Goal: Information Seeking & Learning: Learn about a topic

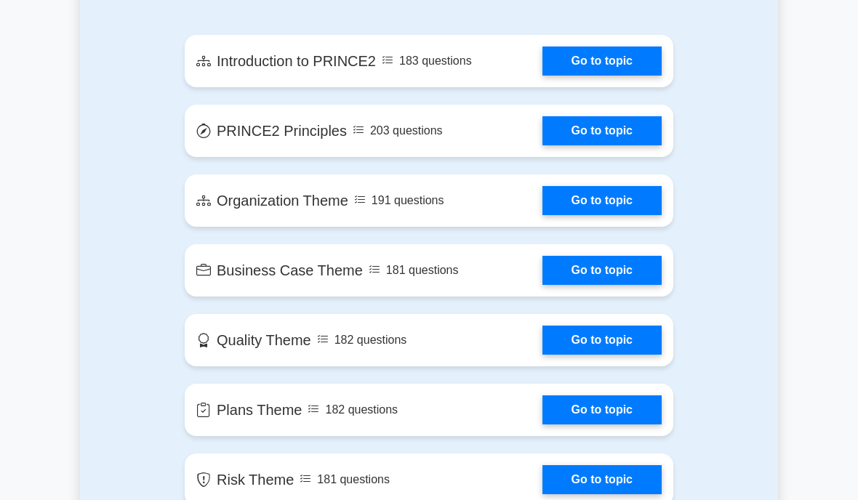
scroll to position [895, 0]
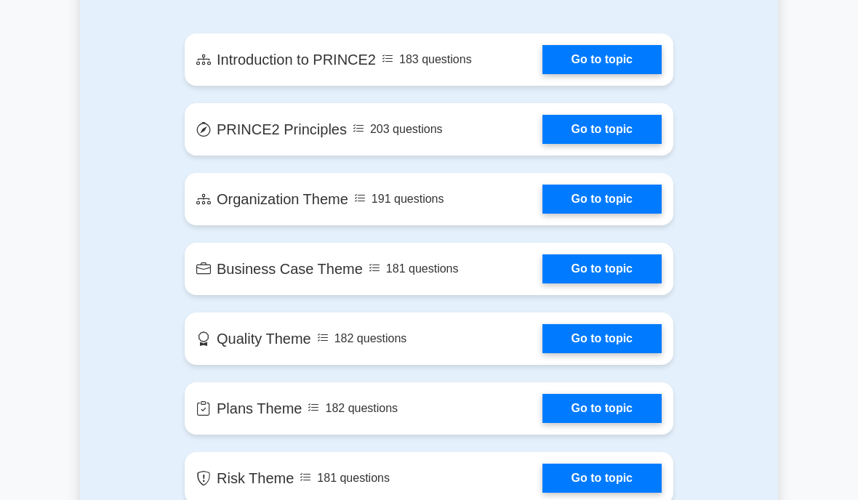
click at [620, 74] on link "Go to topic" at bounding box center [602, 59] width 119 height 29
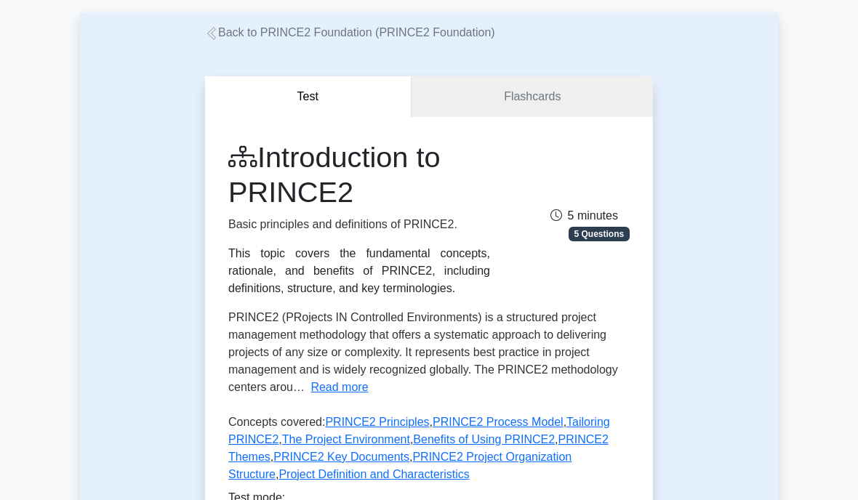
scroll to position [70, 0]
click at [549, 336] on span "PRINCE2 (PRojects IN Controlled Environments) is a structured project managemen…" at bounding box center [423, 352] width 390 height 82
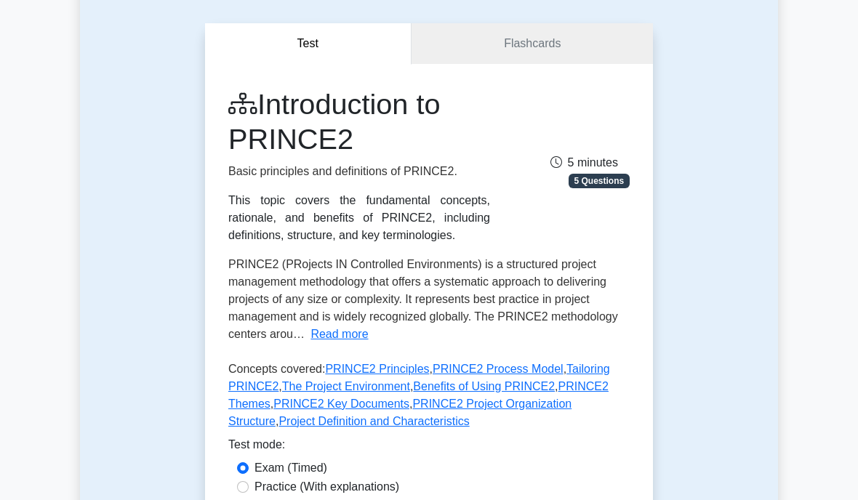
scroll to position [124, 0]
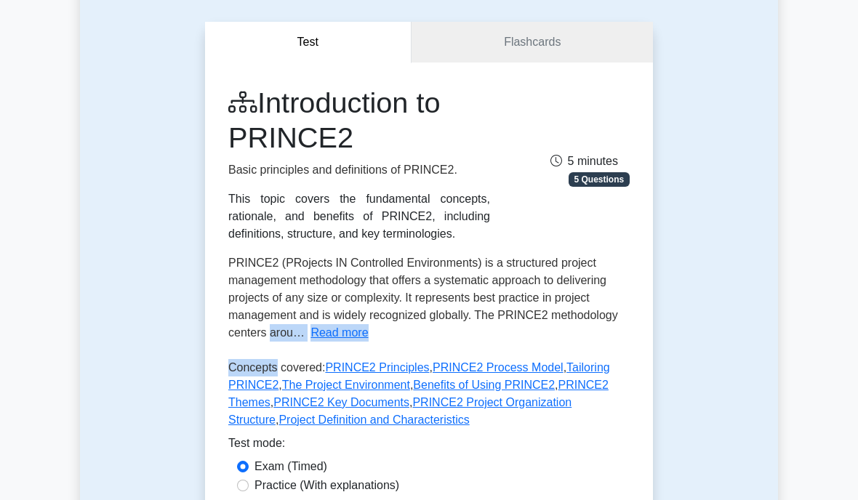
click at [577, 382] on div "Introduction to PRINCE2 Basic principles and definitions of PRINCE2. This topic…" at bounding box center [428, 260] width 401 height 348
click at [311, 342] on button "Read more" at bounding box center [339, 332] width 57 height 17
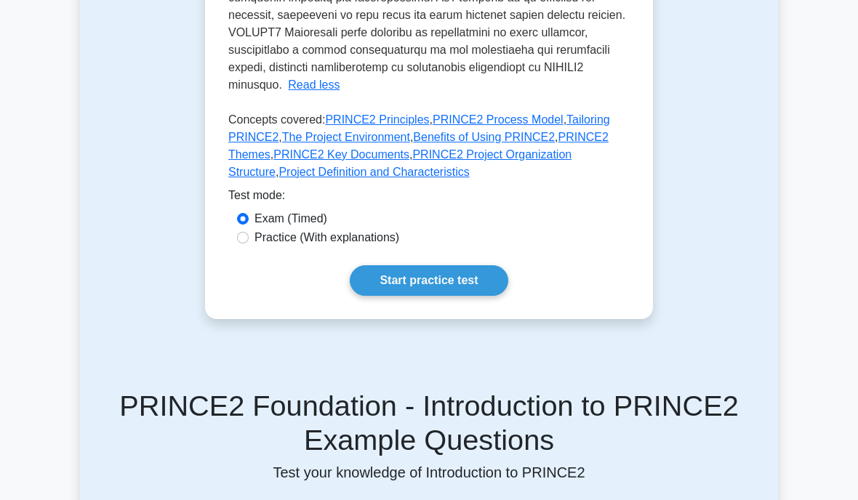
scroll to position [751, 0]
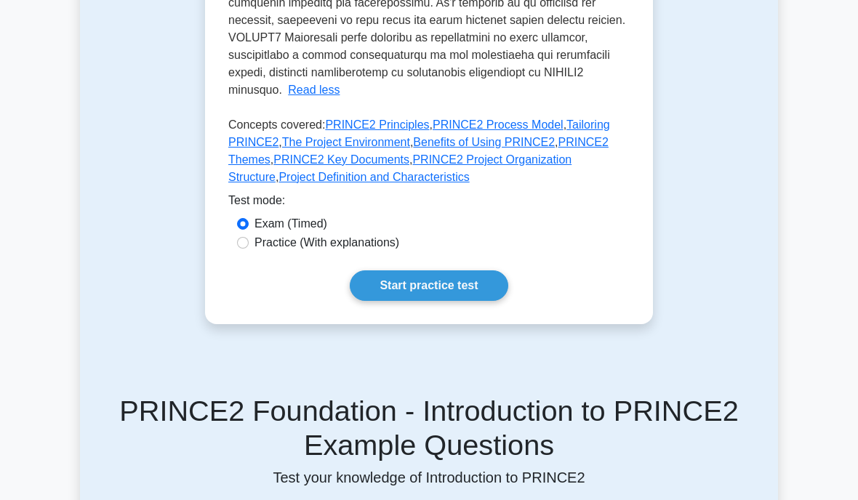
click at [444, 301] on link "Start practice test" at bounding box center [429, 286] width 158 height 31
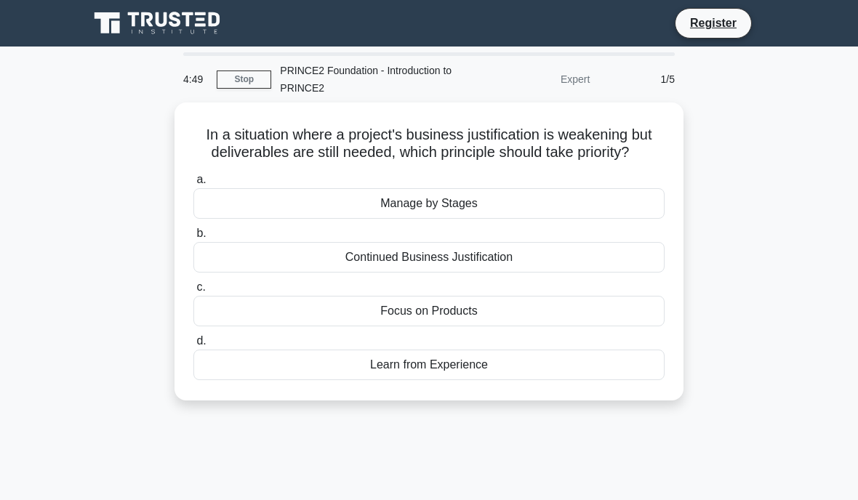
click at [499, 273] on div "Continued Business Justification" at bounding box center [428, 257] width 471 height 31
click at [193, 239] on input "b. Continued Business Justification" at bounding box center [193, 233] width 0 height 9
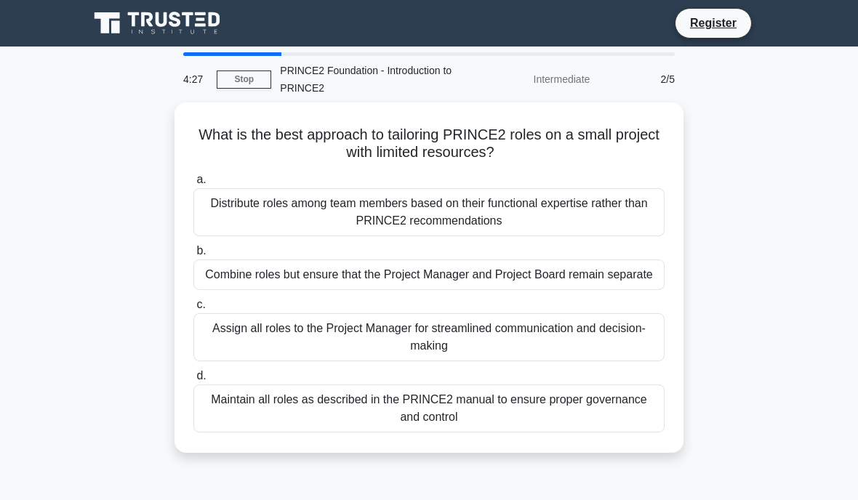
click at [595, 431] on div "Maintain all roles as described in the PRINCE2 manual to ensure proper governan…" at bounding box center [428, 409] width 471 height 48
click at [193, 381] on input "d. Maintain all roles as described in the PRINCE2 manual to ensure proper gover…" at bounding box center [193, 376] width 0 height 9
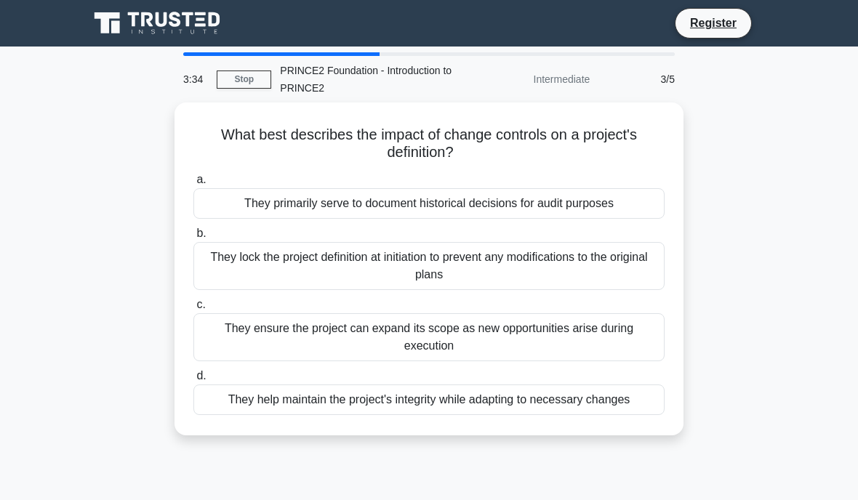
click at [508, 415] on div "They help maintain the project's integrity while adapting to necessary changes" at bounding box center [428, 400] width 471 height 31
click at [193, 381] on input "d. They help maintain the project's integrity while adapting to necessary chang…" at bounding box center [193, 376] width 0 height 9
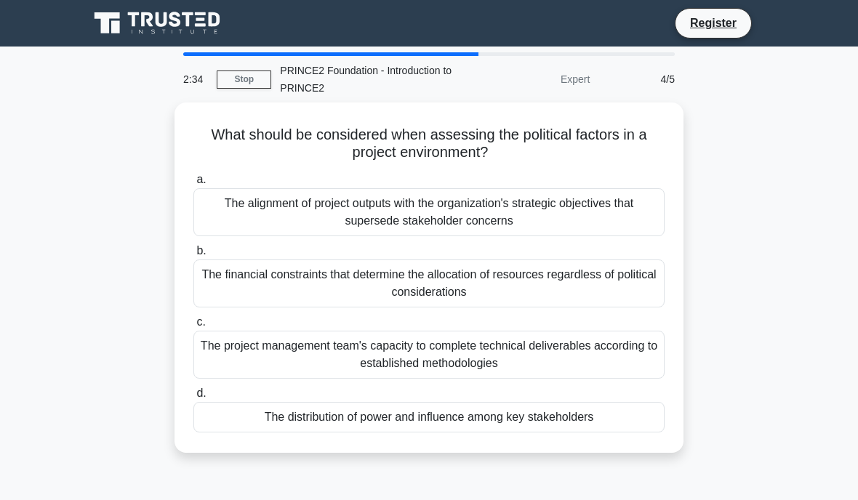
click at [600, 217] on div "The alignment of project outputs with the organization's strategic objectives t…" at bounding box center [428, 212] width 471 height 48
click at [193, 185] on input "a. The alignment of project outputs with the organization's strategic objective…" at bounding box center [193, 179] width 0 height 9
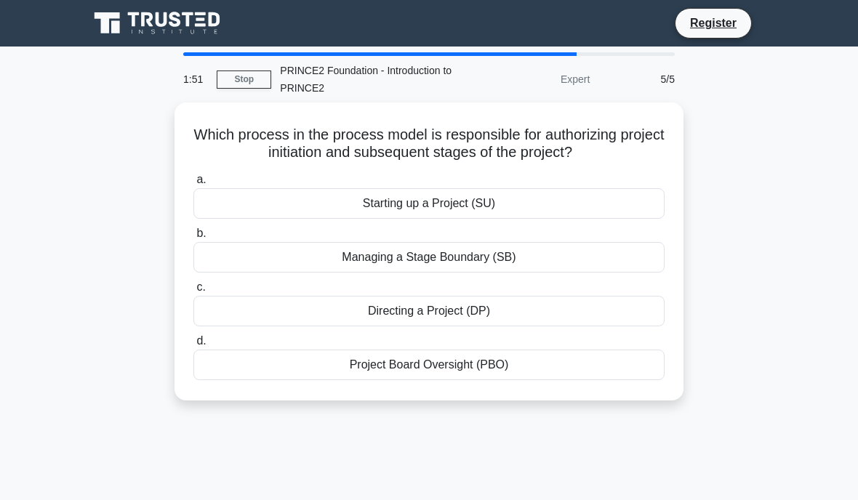
click at [546, 380] on div "Project Board Oversight (PBO)" at bounding box center [428, 365] width 471 height 31
click at [193, 346] on input "d. Project Board Oversight (PBO)" at bounding box center [193, 341] width 0 height 9
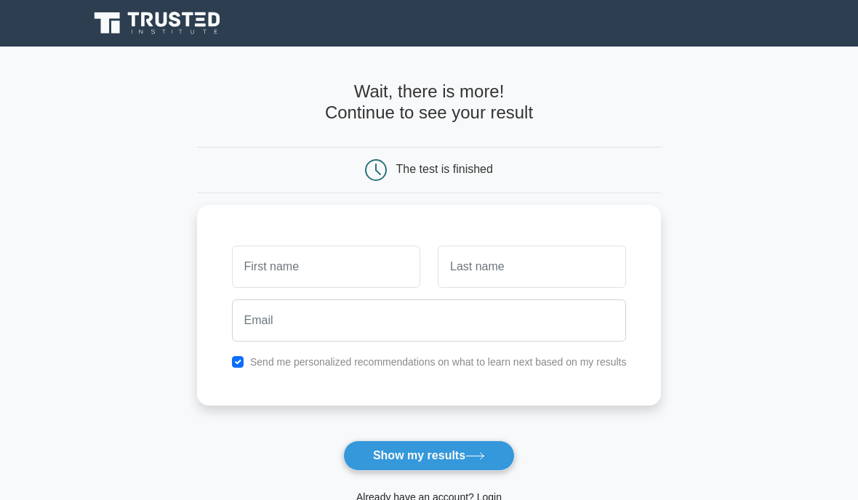
click at [442, 454] on button "Show my results" at bounding box center [429, 456] width 172 height 31
type input "[PERSON_NAME]"
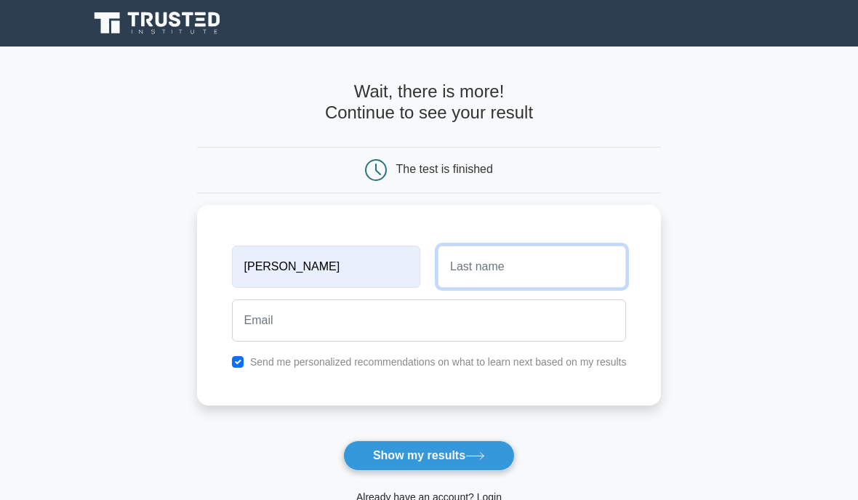
click at [548, 285] on input "text" at bounding box center [532, 267] width 188 height 42
type input "Atieno"
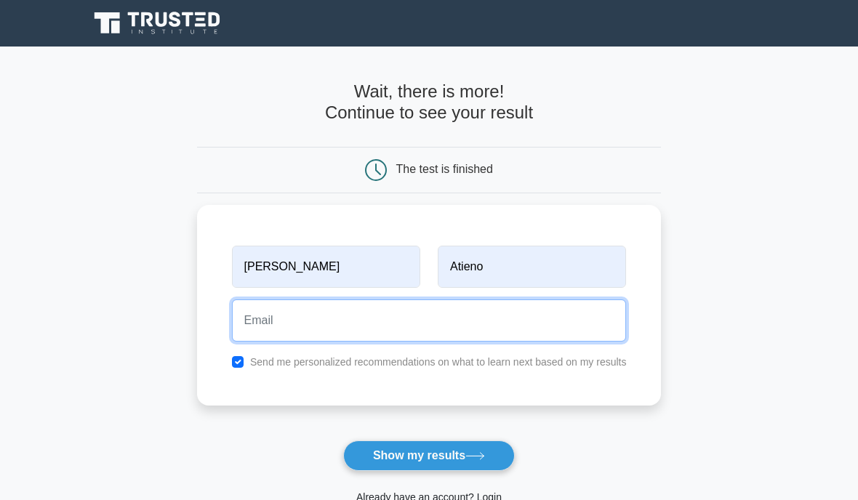
click at [287, 312] on input "email" at bounding box center [429, 321] width 395 height 42
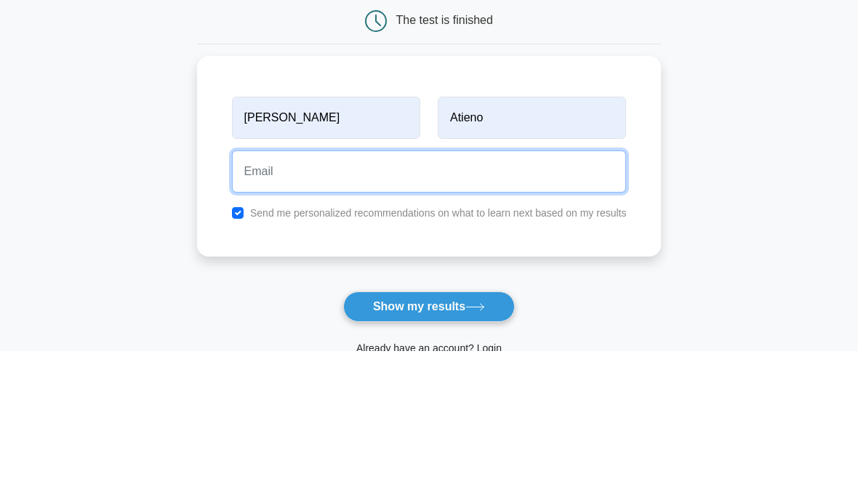
click at [400, 300] on input "email" at bounding box center [429, 321] width 395 height 42
click at [311, 300] on input "email" at bounding box center [429, 321] width 395 height 42
click at [331, 300] on input "email" at bounding box center [429, 321] width 395 height 42
click at [255, 300] on input "email" at bounding box center [429, 321] width 395 height 42
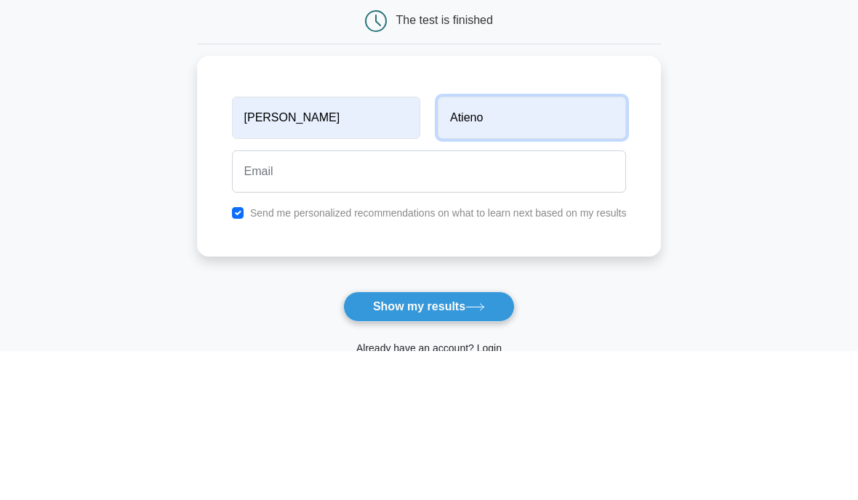
scroll to position [44, 0]
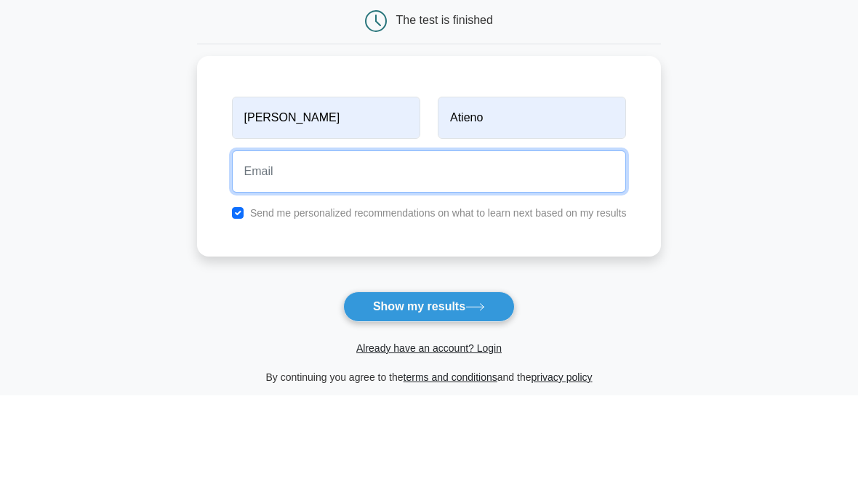
type input "."
type input "imeidaatieno01@gmail.com"
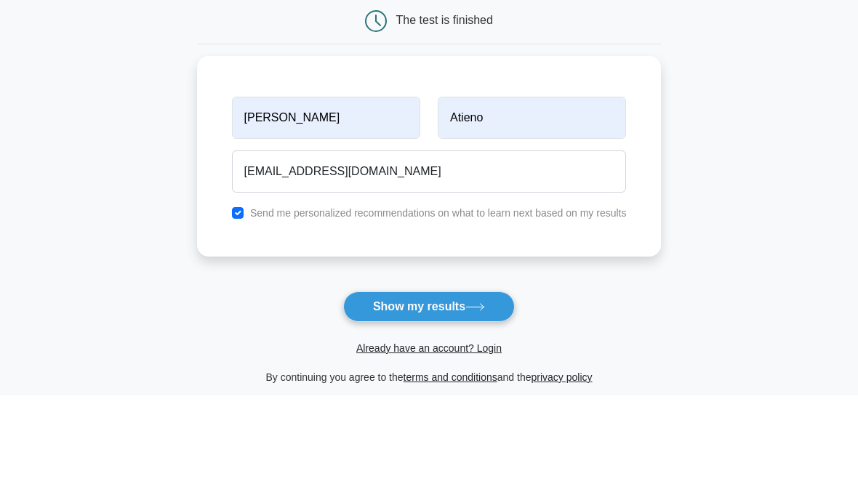
click at [232, 312] on input "checkbox" at bounding box center [238, 318] width 12 height 12
checkbox input "false"
click at [456, 396] on button "Show my results" at bounding box center [429, 411] width 172 height 31
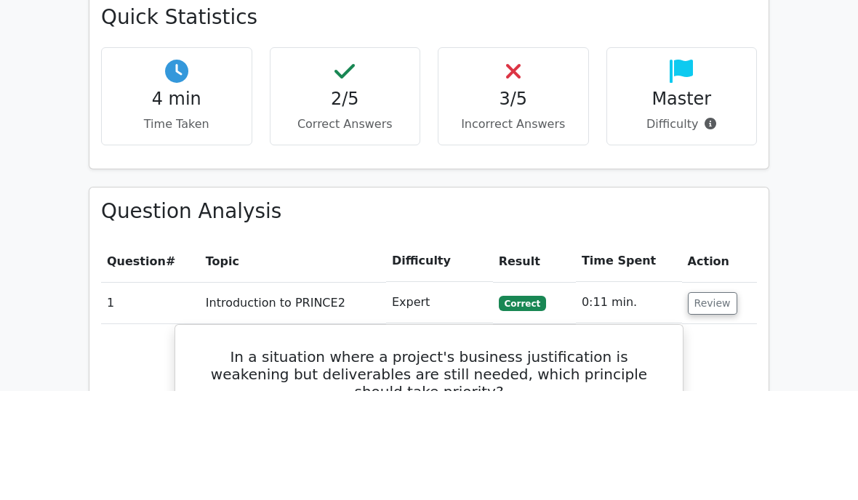
scroll to position [756, 0]
click at [367, 197] on h4 "2/5" at bounding box center [345, 207] width 127 height 21
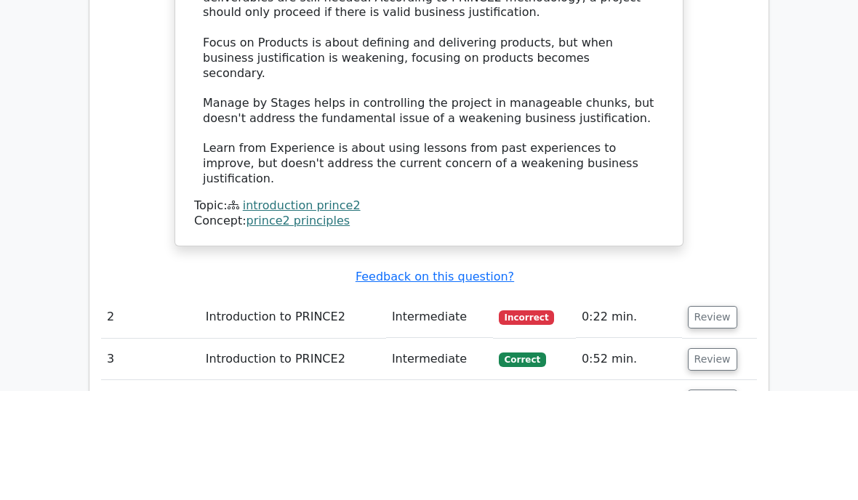
scroll to position [1485, 0]
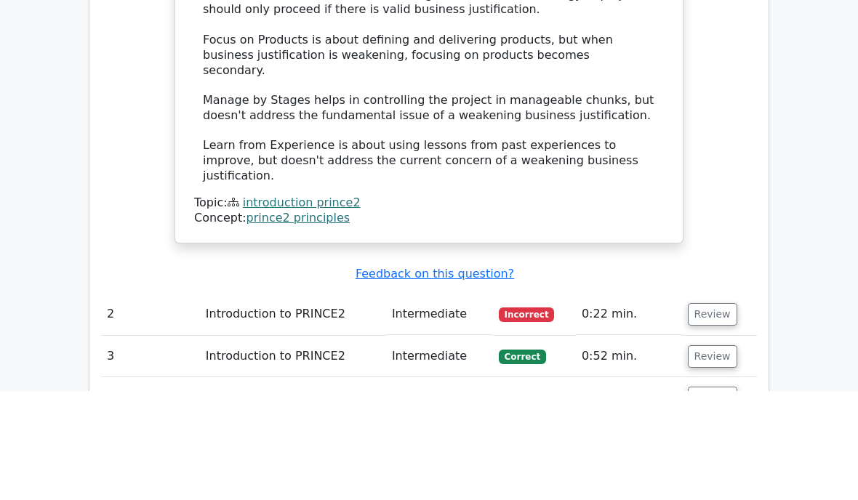
click at [703, 412] on button "Review" at bounding box center [712, 423] width 49 height 23
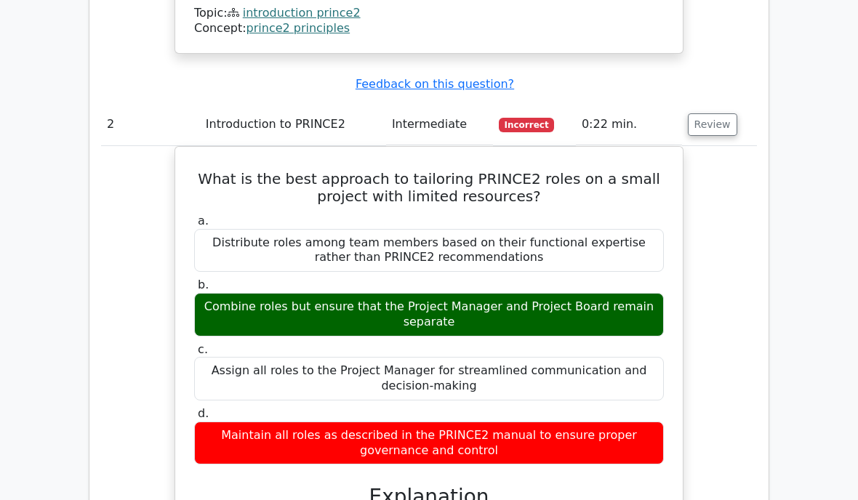
scroll to position [1783, 0]
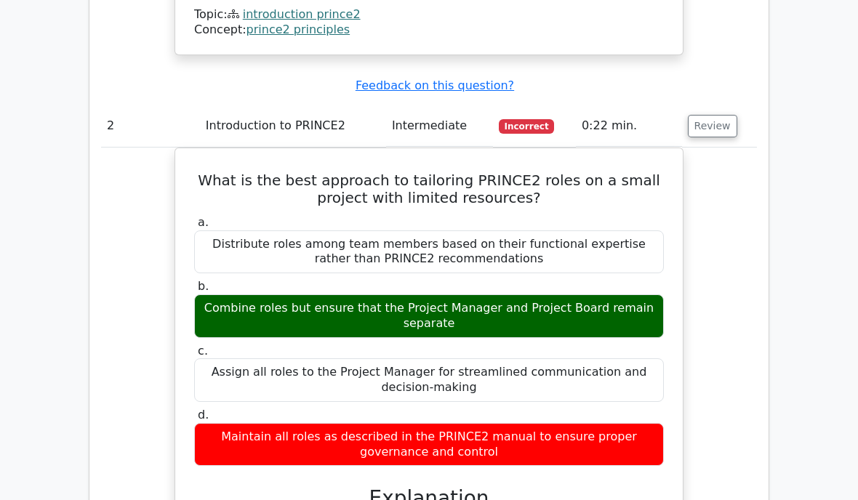
click at [711, 115] on button "Review" at bounding box center [712, 126] width 49 height 23
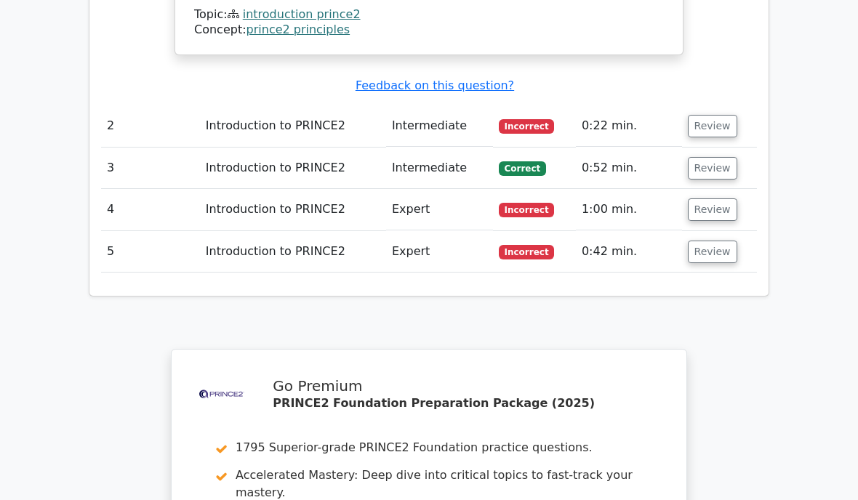
click at [713, 115] on button "Review" at bounding box center [712, 126] width 49 height 23
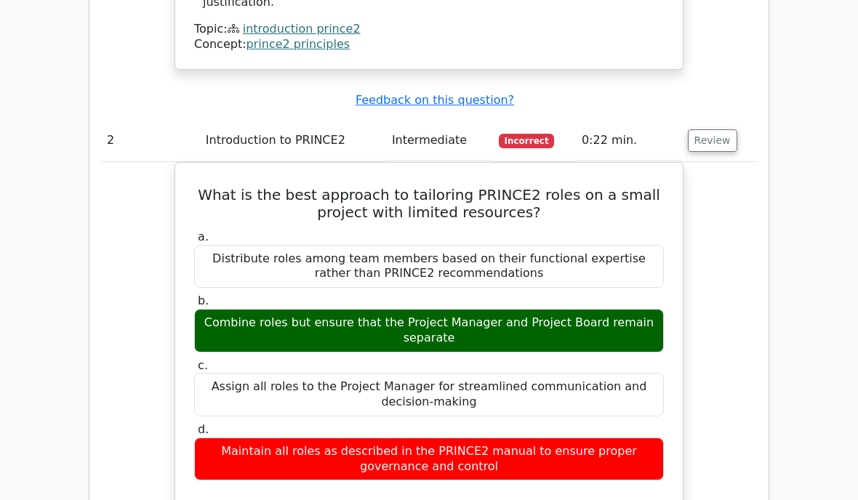
scroll to position [1767, 0]
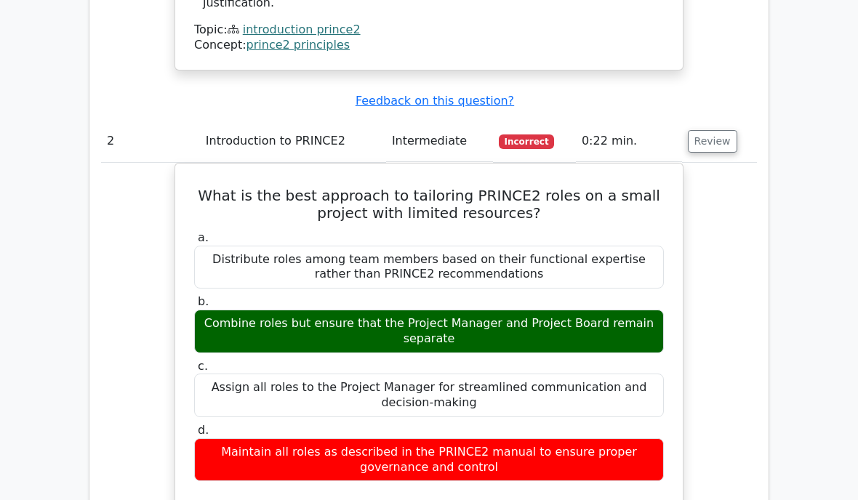
click at [712, 130] on button "Review" at bounding box center [712, 141] width 49 height 23
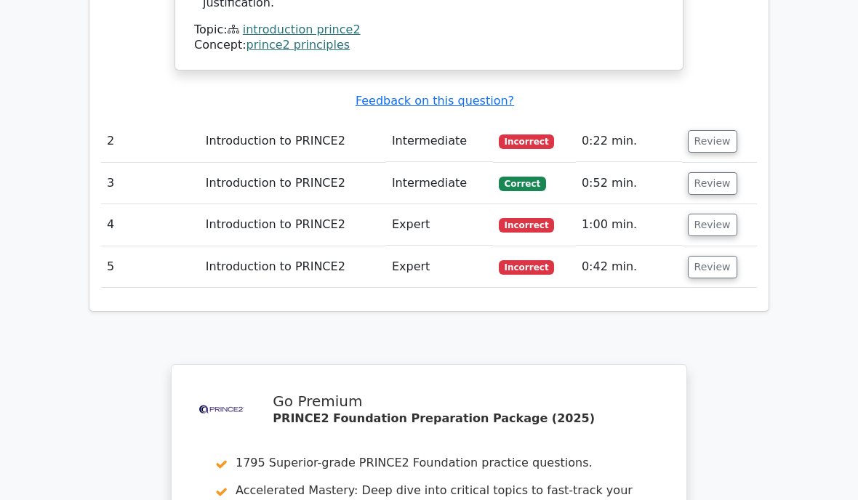
click at [707, 172] on button "Review" at bounding box center [712, 183] width 49 height 23
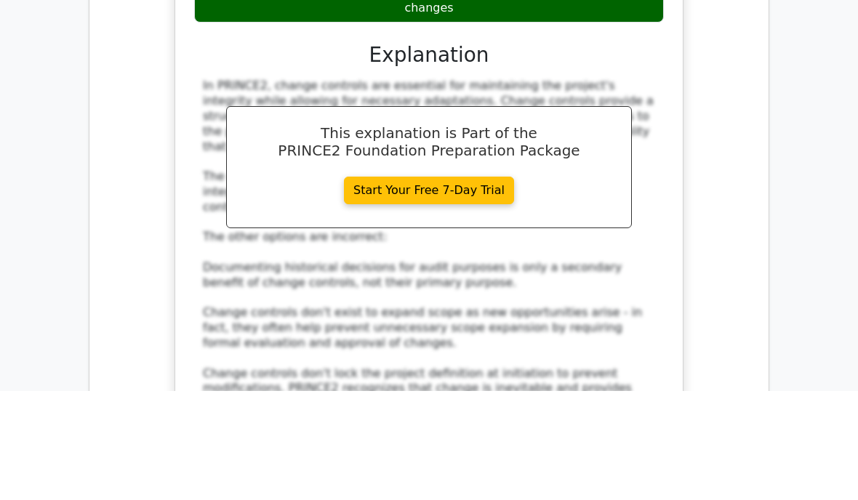
scroll to position [2183, 0]
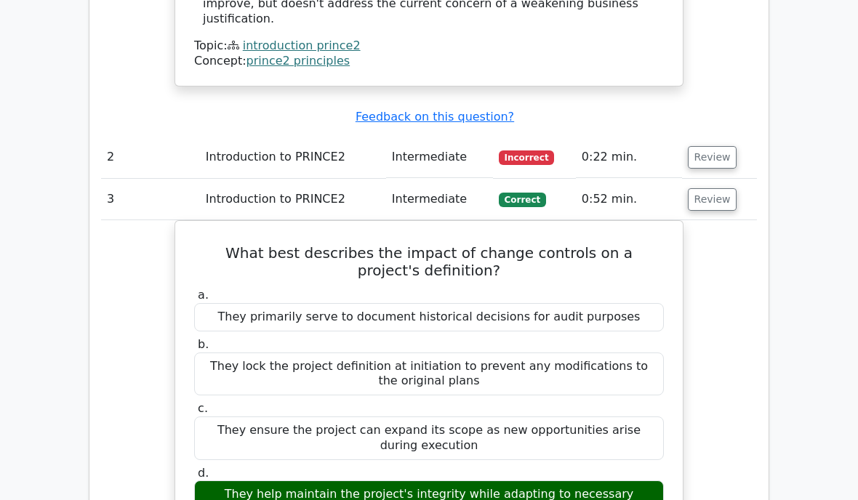
scroll to position [1777, 0]
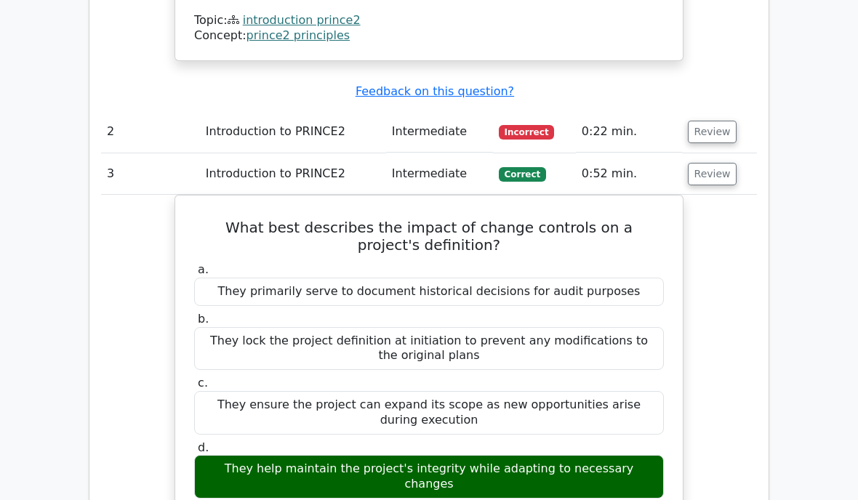
click at [718, 163] on button "Review" at bounding box center [712, 174] width 49 height 23
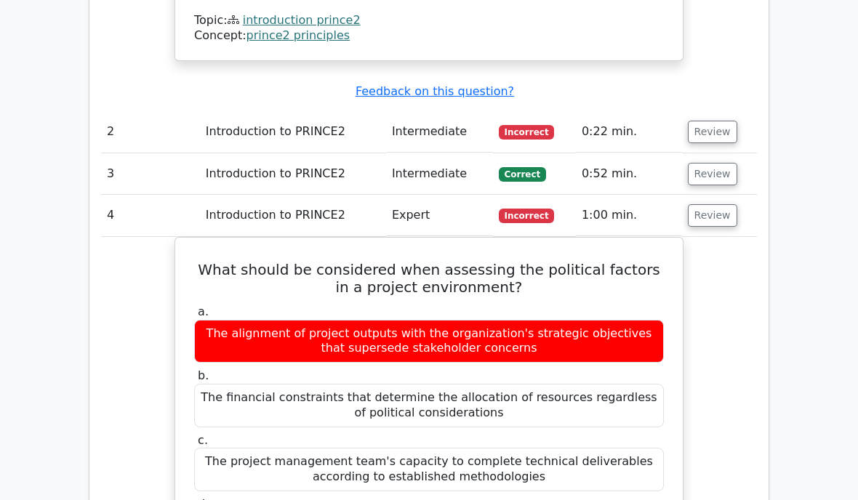
click at [648, 261] on h5 "What should be considered when assessing the political factors in a project env…" at bounding box center [429, 278] width 473 height 35
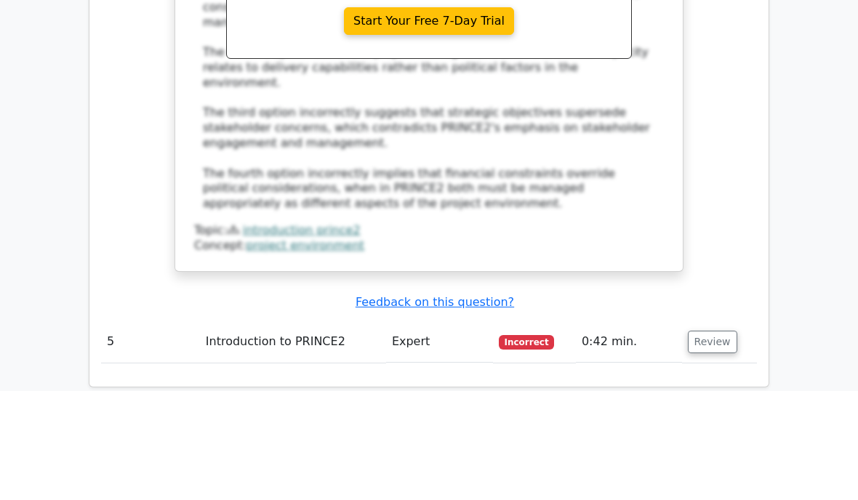
scroll to position [2362, 0]
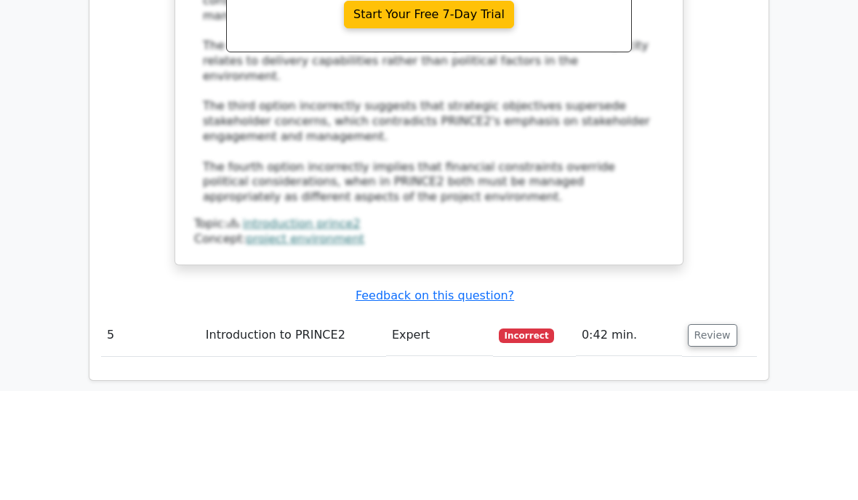
click at [717, 433] on button "Review" at bounding box center [712, 444] width 49 height 23
click at [713, 433] on button "Review" at bounding box center [712, 444] width 49 height 23
click at [714, 433] on button "Review" at bounding box center [712, 444] width 49 height 23
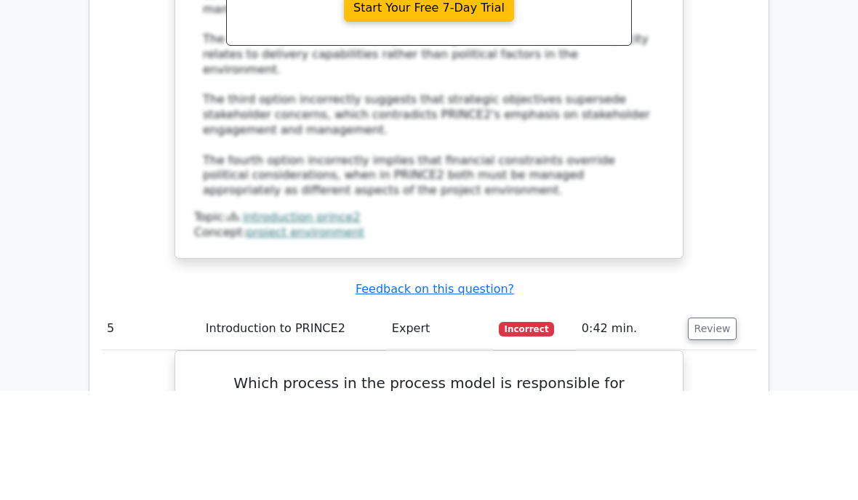
scroll to position [2372, 0]
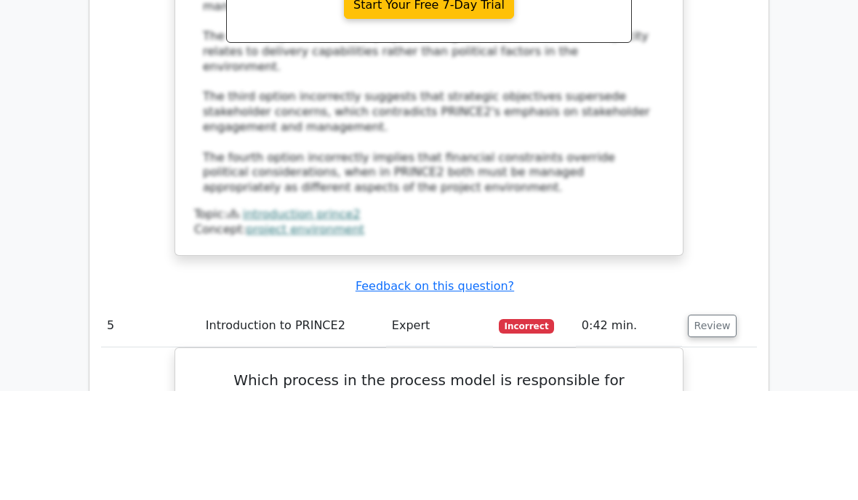
click at [714, 424] on button "Review" at bounding box center [712, 435] width 49 height 23
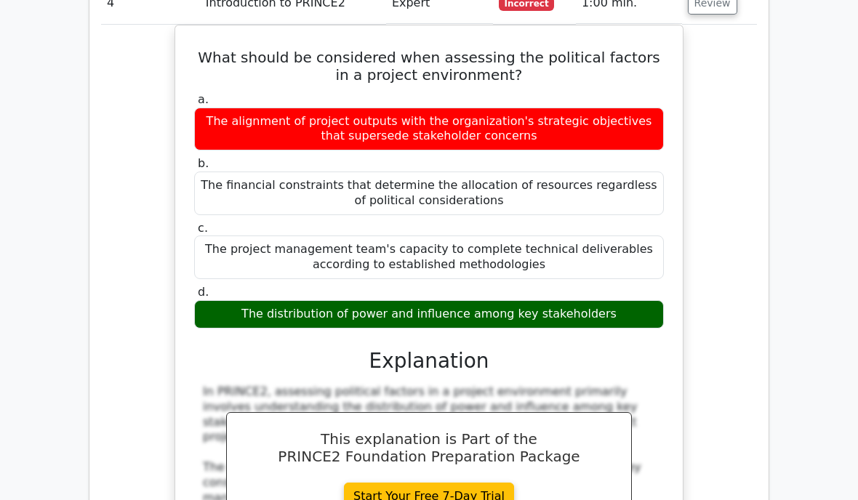
scroll to position [1988, 0]
